Goal: Information Seeking & Learning: Learn about a topic

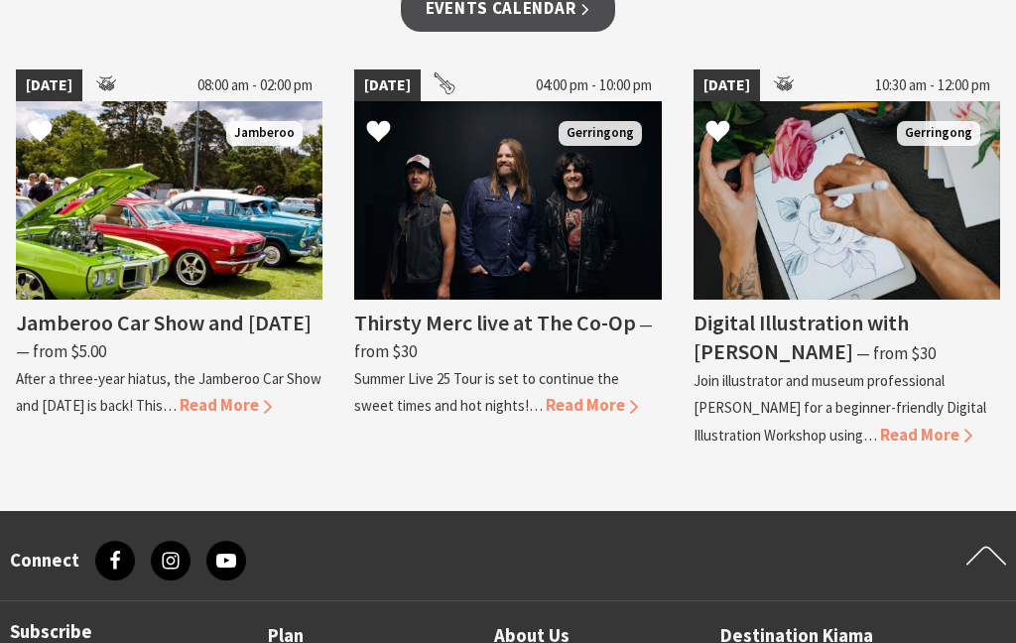
scroll to position [1748, 0]
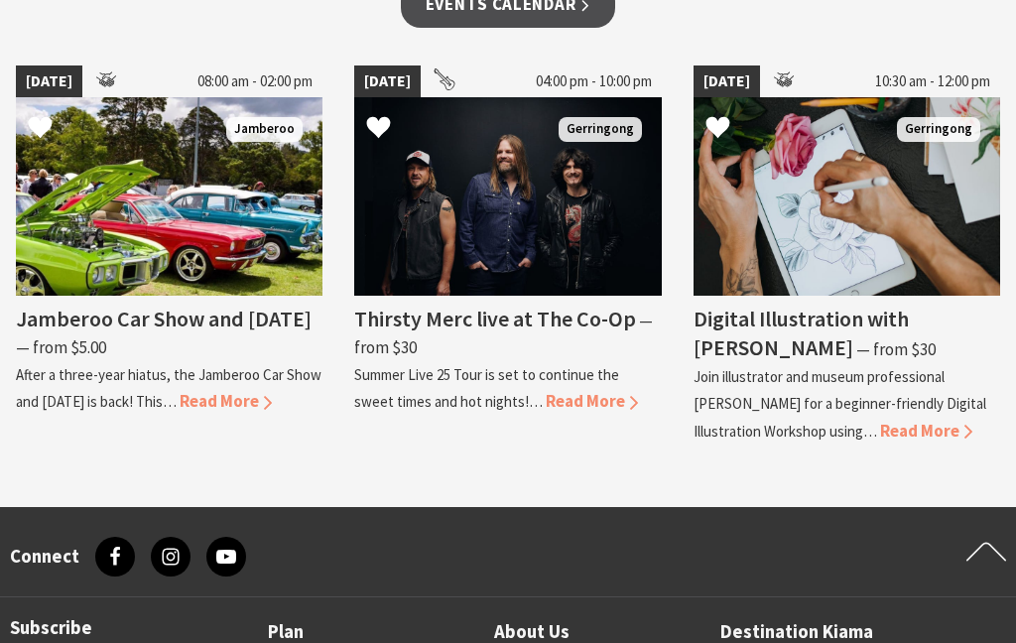
click at [530, 224] on img at bounding box center [507, 196] width 307 height 198
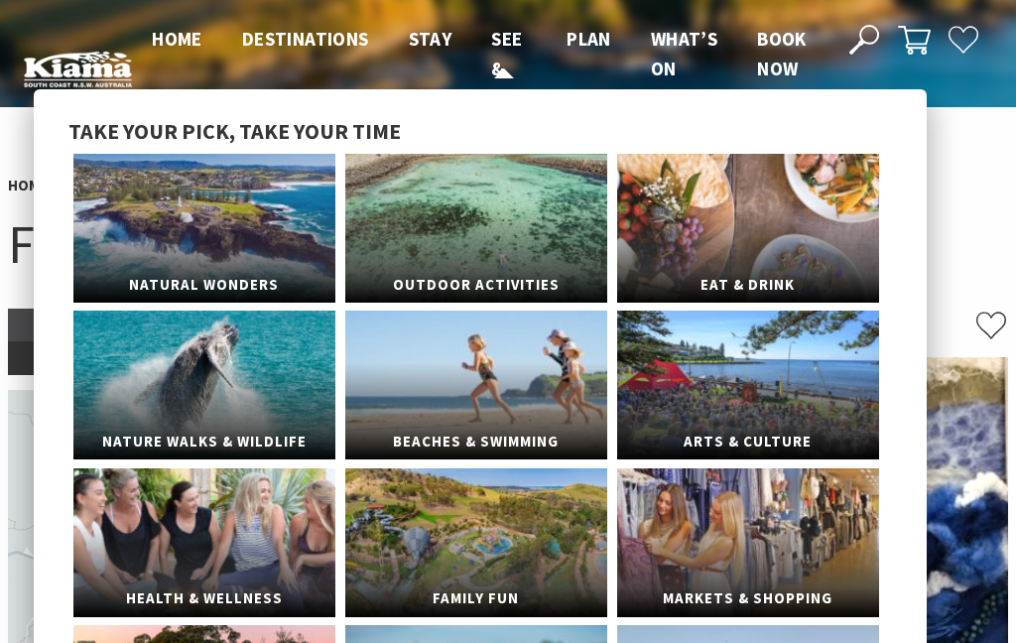
click at [498, 72] on link "See & Do" at bounding box center [506, 70] width 31 height 86
